Goal: Find specific page/section

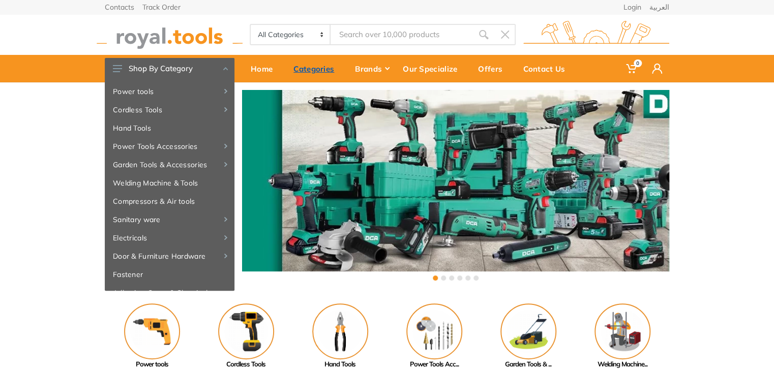
click at [307, 70] on div "Categories" at bounding box center [317, 68] width 62 height 21
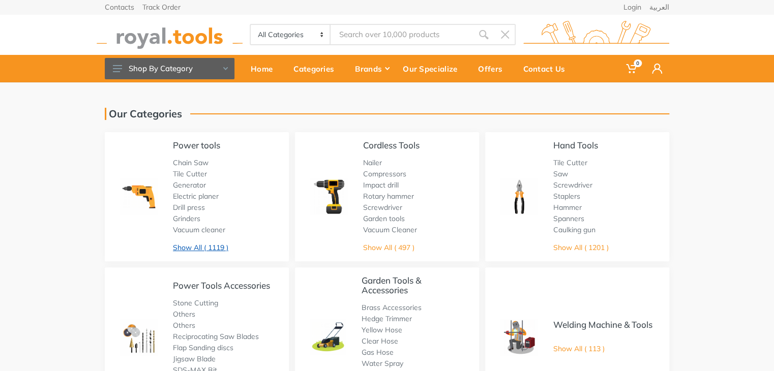
click at [208, 248] on link "Show All ( 1119 )" at bounding box center [200, 247] width 55 height 9
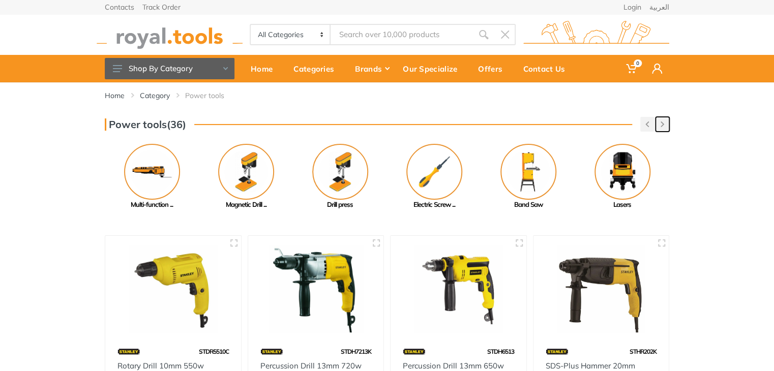
click at [667, 128] on button "button" at bounding box center [663, 124] width 14 height 15
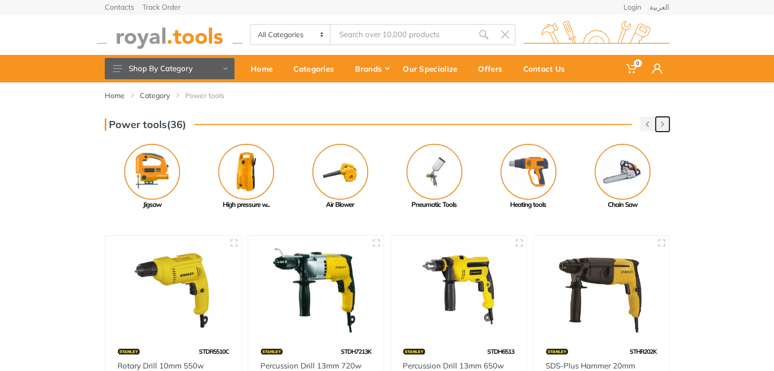
click at [667, 128] on button "button" at bounding box center [663, 124] width 14 height 15
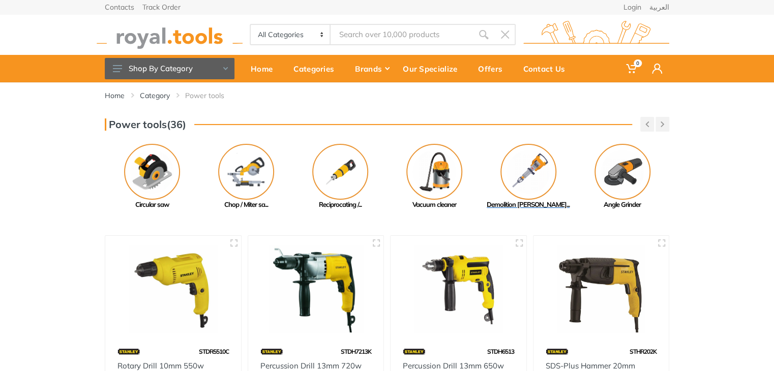
click at [527, 180] on img at bounding box center [529, 172] width 56 height 56
